Goal: Navigation & Orientation: Find specific page/section

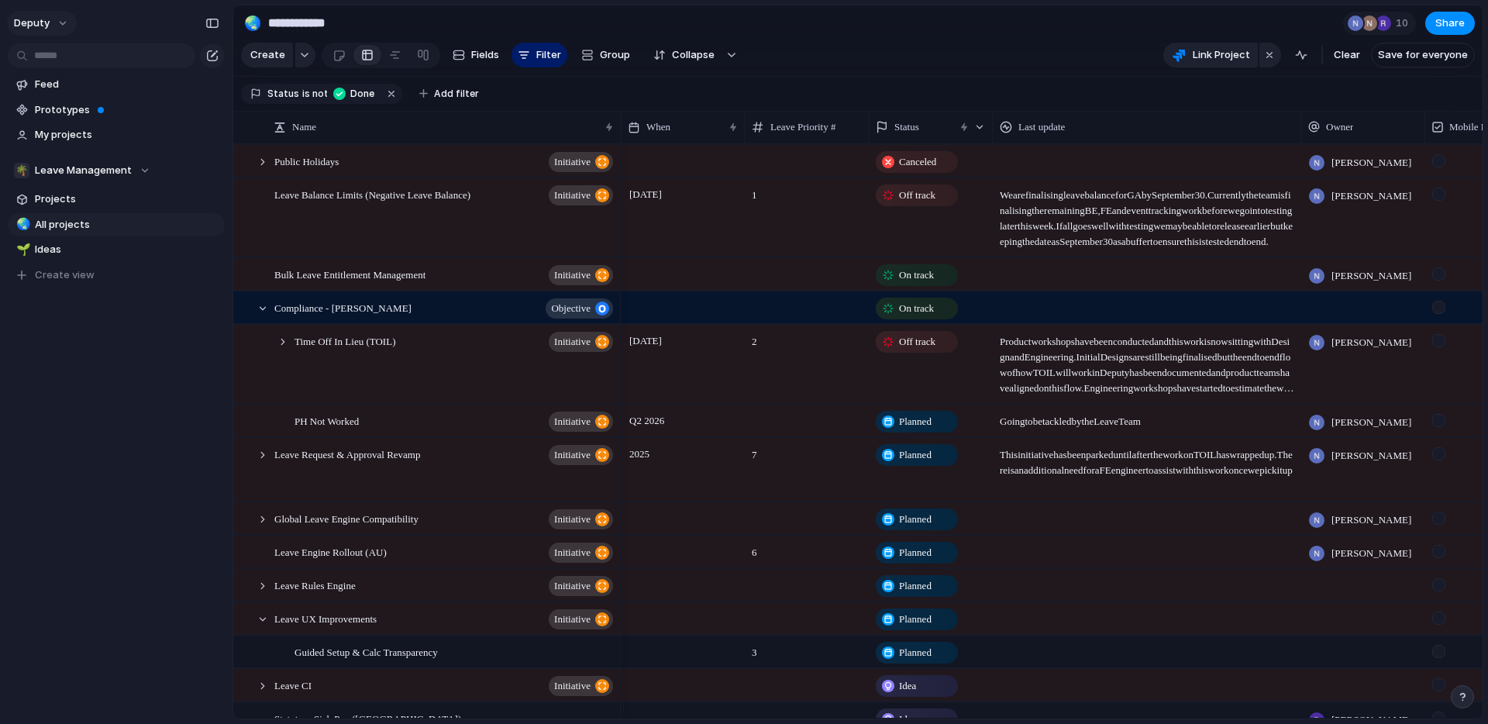
click at [62, 19] on button "deputy" at bounding box center [42, 23] width 70 height 25
click at [62, 19] on div "Settings Invite members Change theme Sign out" at bounding box center [744, 362] width 1488 height 724
click at [72, 136] on span "My projects" at bounding box center [127, 134] width 184 height 15
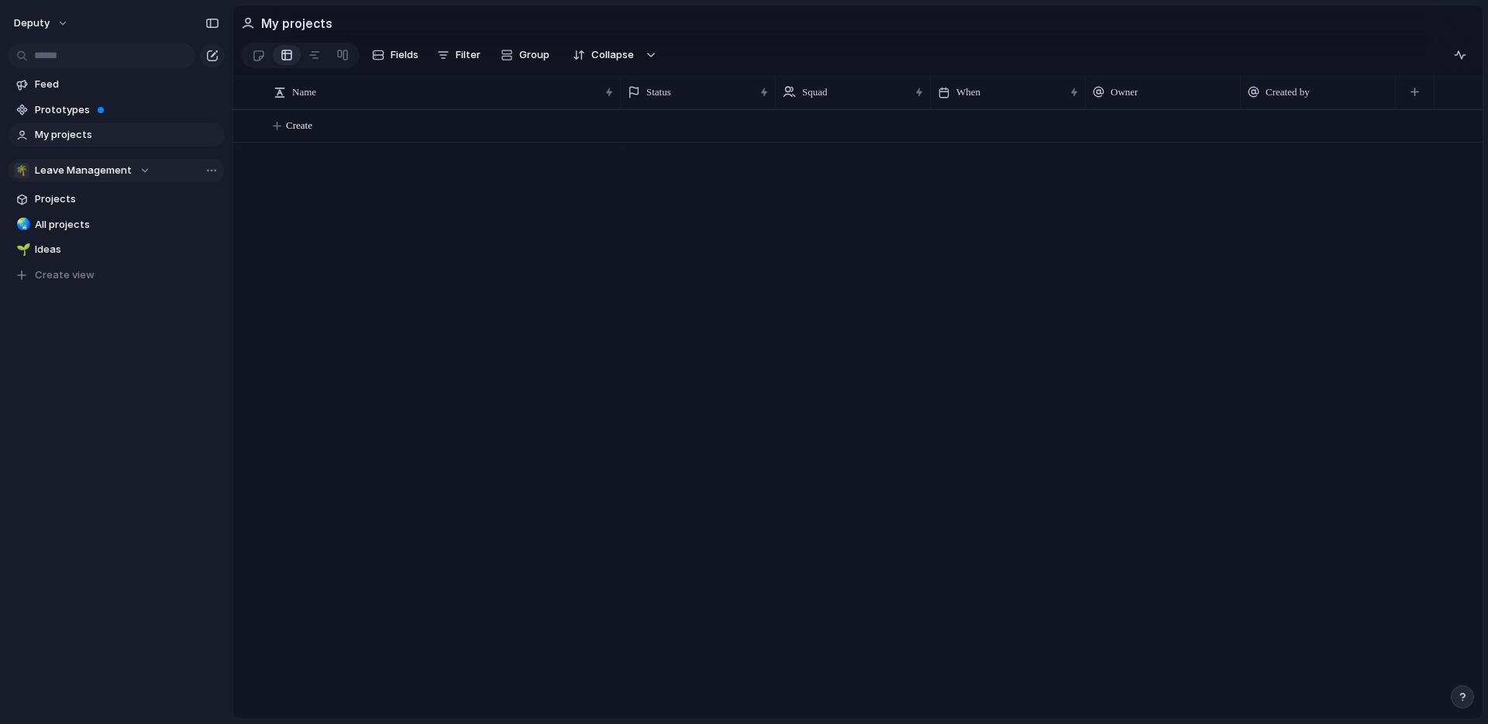
click at [71, 174] on span "Leave Management" at bounding box center [83, 170] width 97 height 15
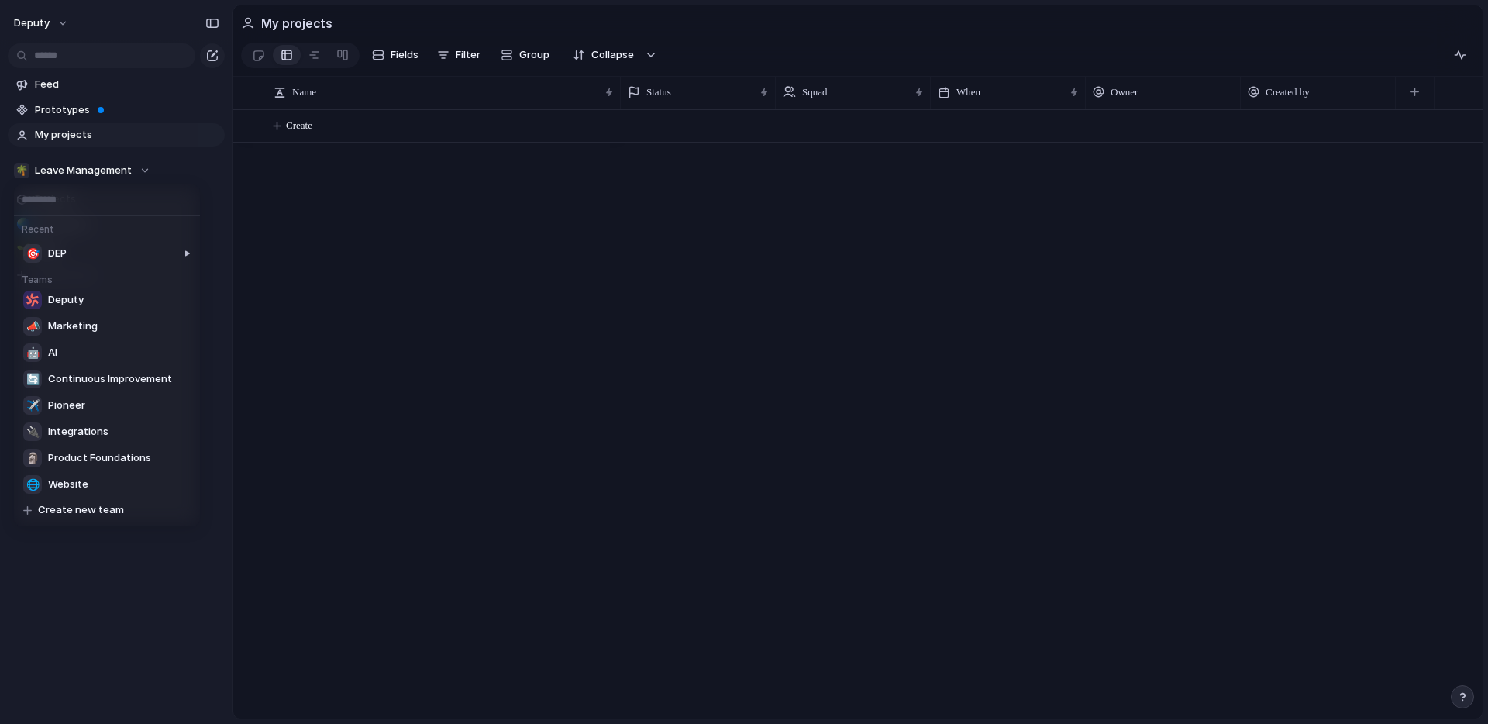
click at [71, 174] on div "Recent 🎯 DEP Teams Deputy 📣 Marketing 🤖 AI 🔄 Continuous Improvement ✈️ Pioneer …" at bounding box center [744, 362] width 1488 height 724
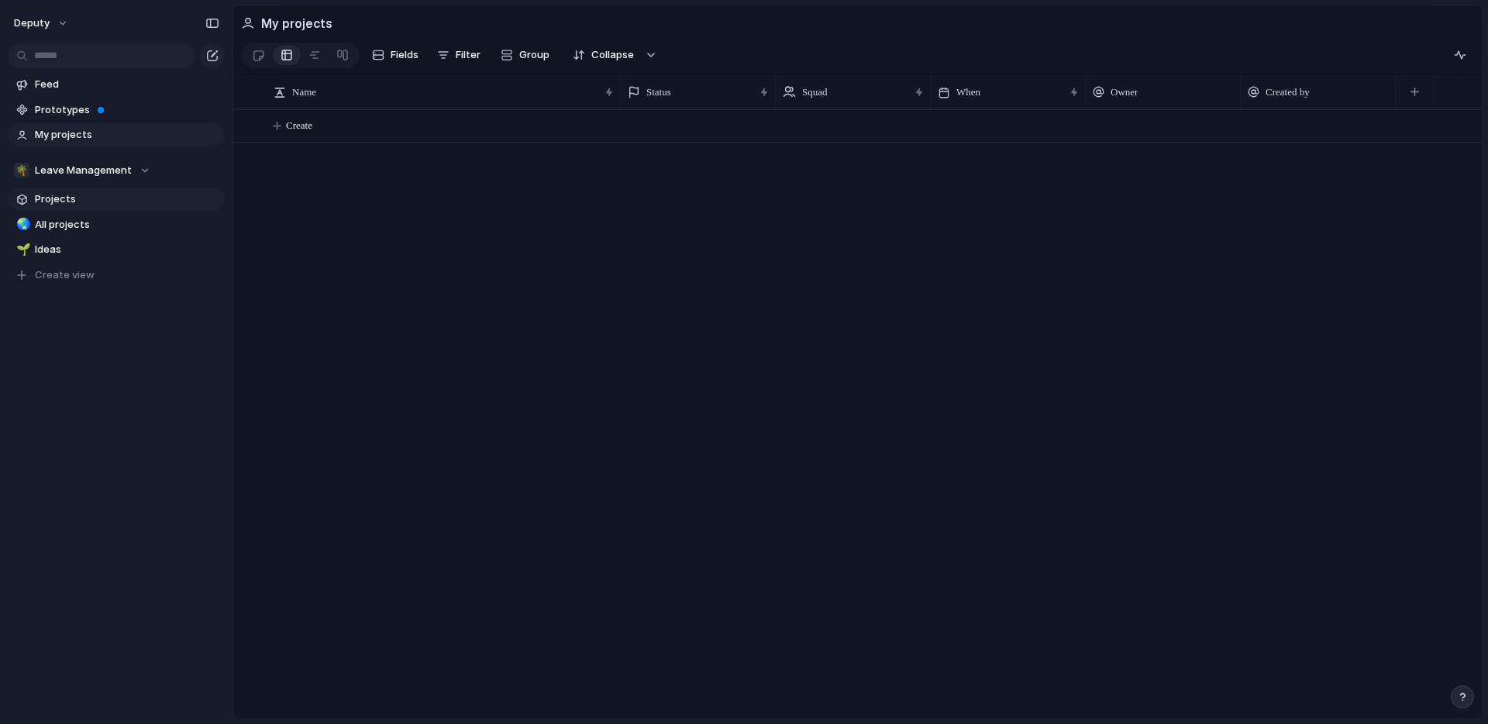
click at [61, 201] on span "Projects" at bounding box center [127, 198] width 184 height 15
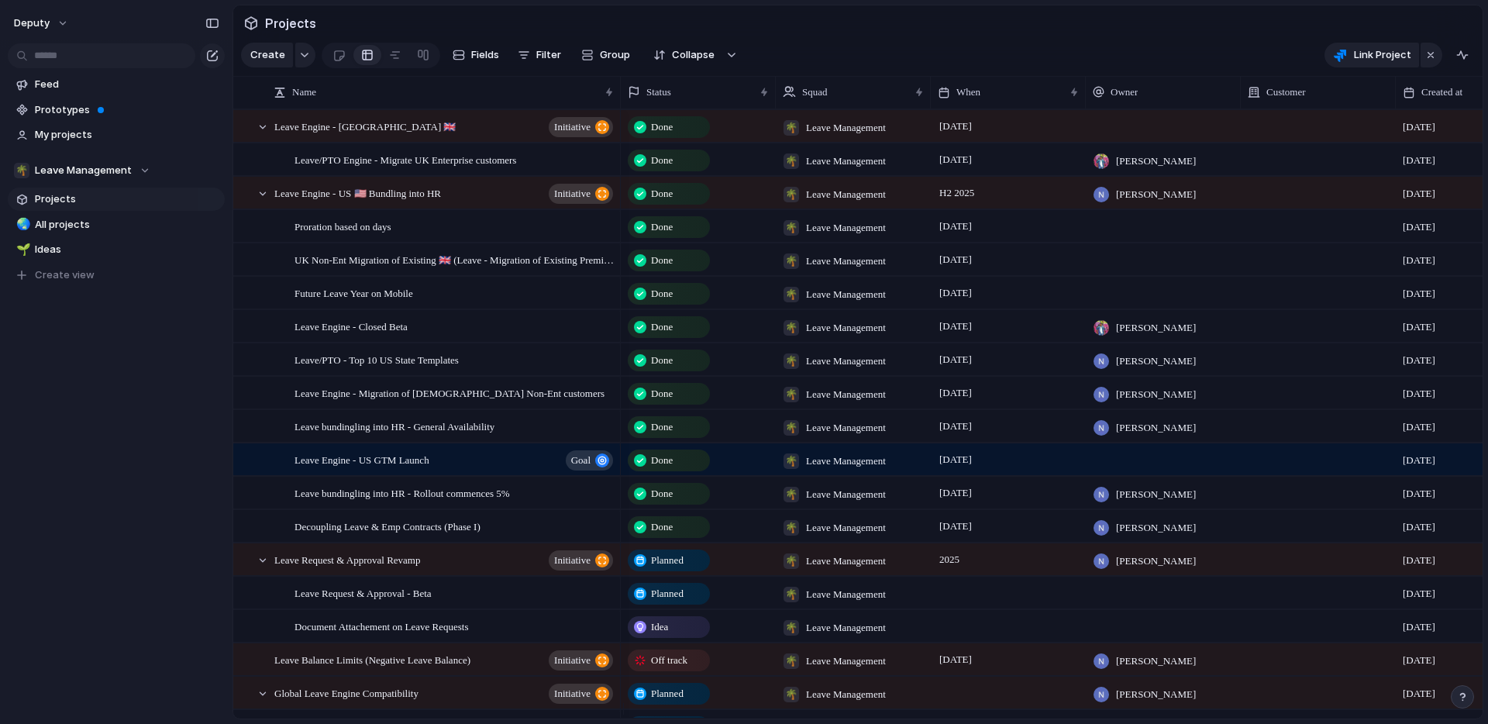
click at [67, 191] on span "Projects" at bounding box center [127, 198] width 184 height 15
click at [95, 165] on span "Leave Management" at bounding box center [83, 170] width 97 height 15
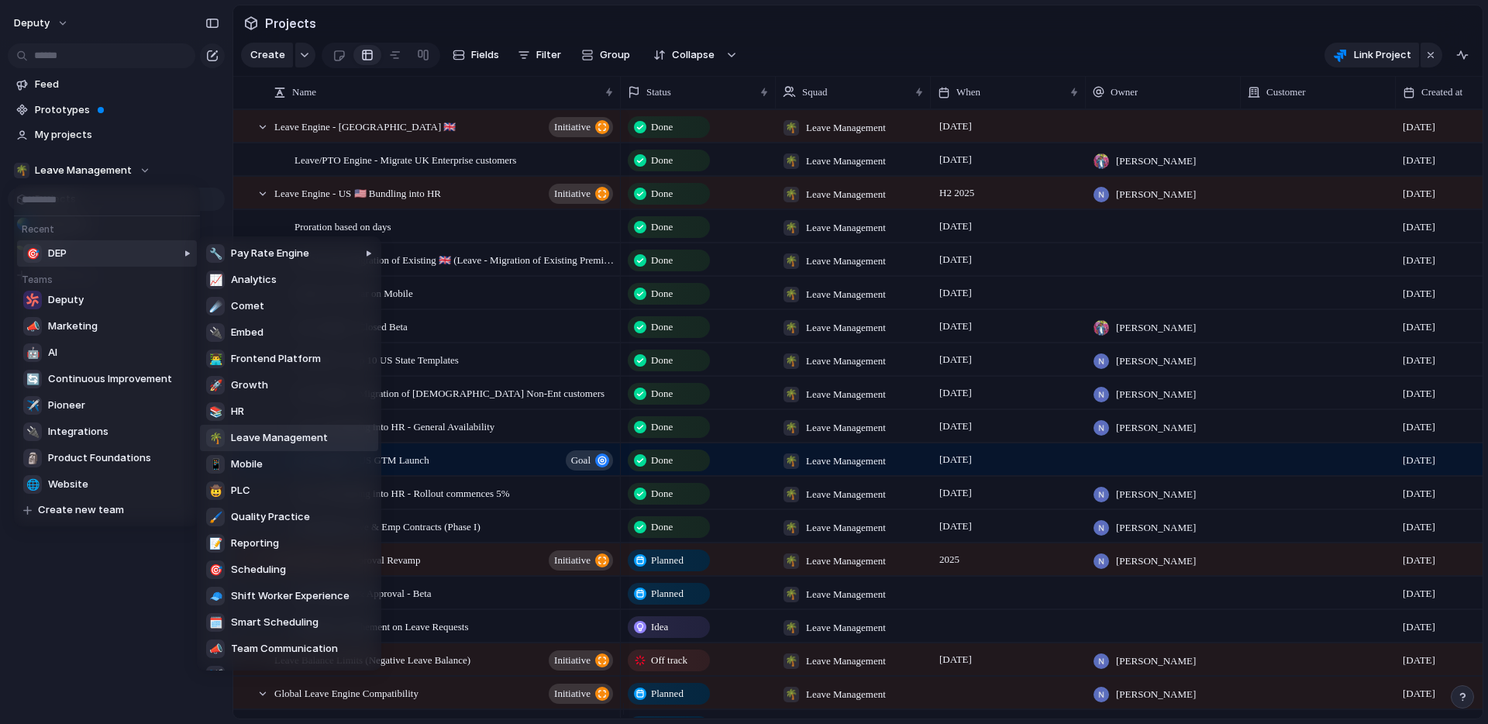
click at [279, 442] on span "Leave Management" at bounding box center [279, 437] width 97 height 15
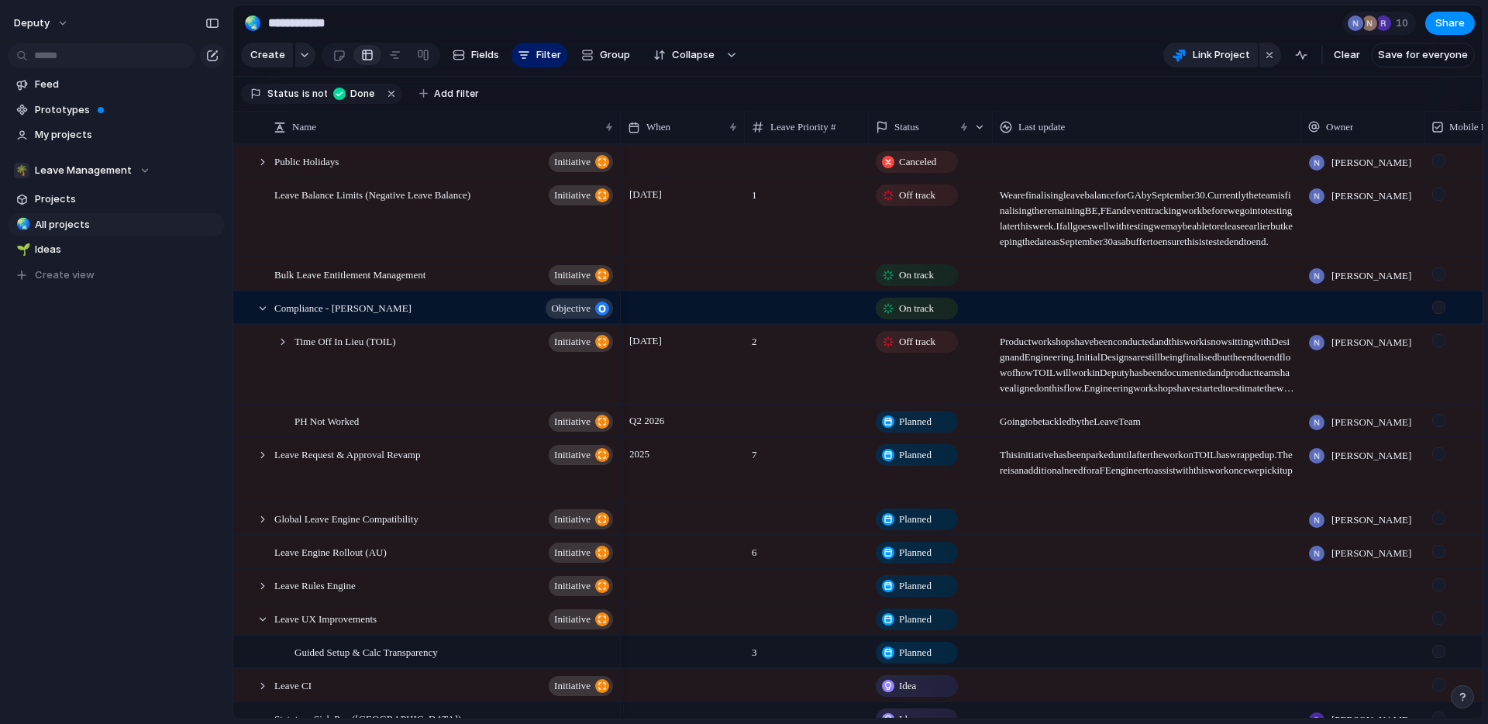
click at [107, 366] on div "Feed Prototypes My projects 🌴 Leave Management Projects 🌏 All projects 🌱 Ideas …" at bounding box center [116, 206] width 232 height 412
